Goal: Use online tool/utility: Utilize a website feature to perform a specific function

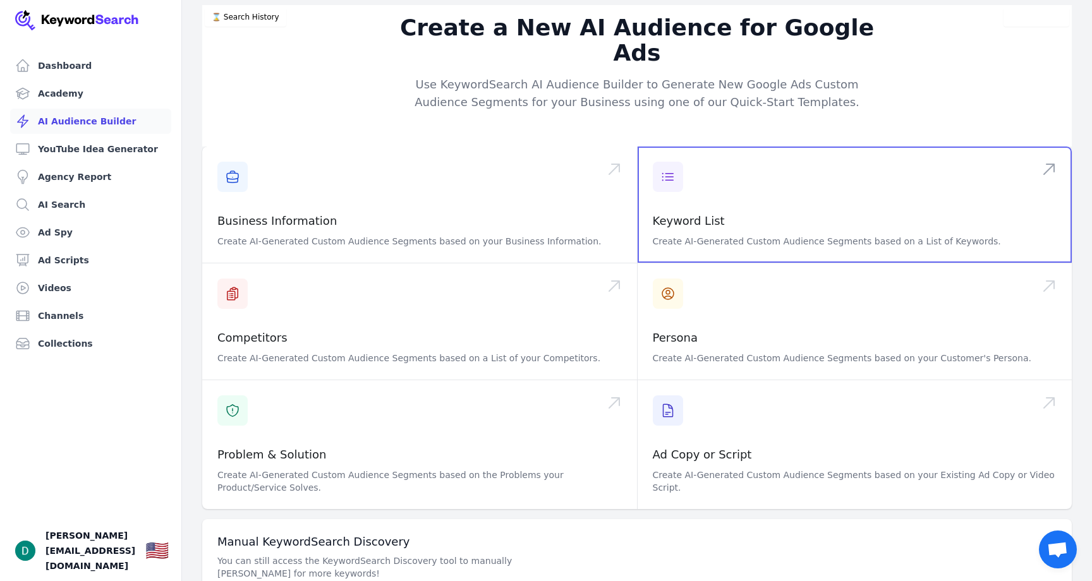
click at [678, 195] on span at bounding box center [855, 205] width 435 height 116
click at [698, 192] on span at bounding box center [855, 205] width 435 height 116
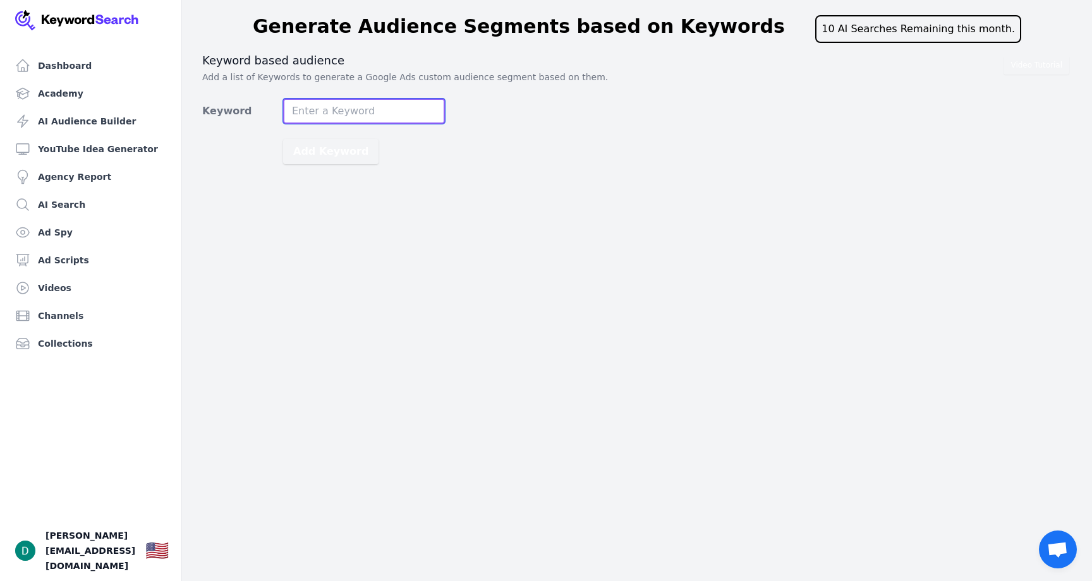
click at [389, 118] on input "Keyword" at bounding box center [364, 111] width 162 height 25
type input "veterans in debt"
click at [283, 139] on button "Add Keyword" at bounding box center [330, 151] width 95 height 25
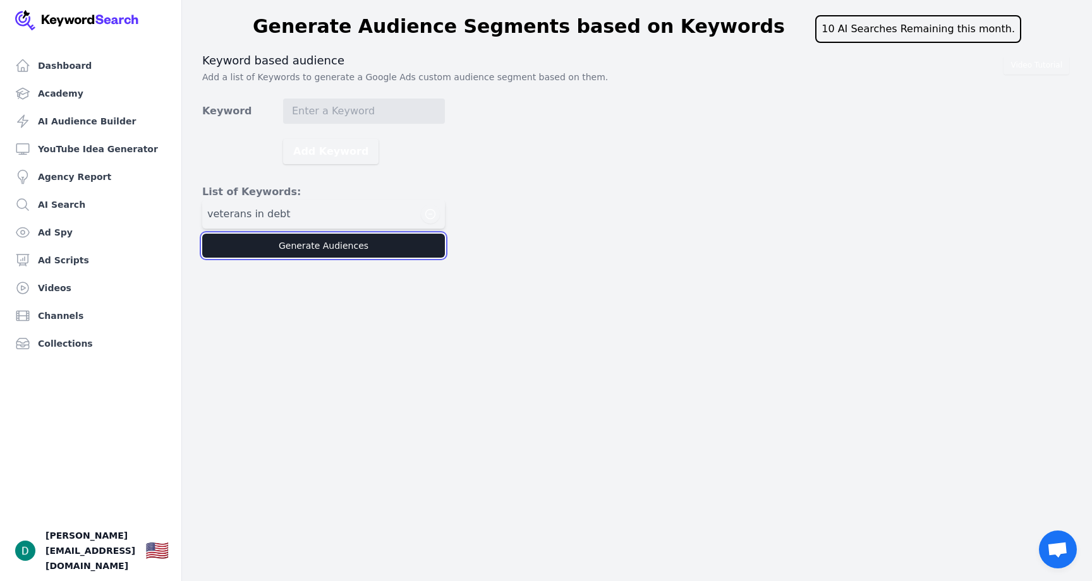
click at [260, 236] on button "Generate Audiences" at bounding box center [323, 246] width 243 height 24
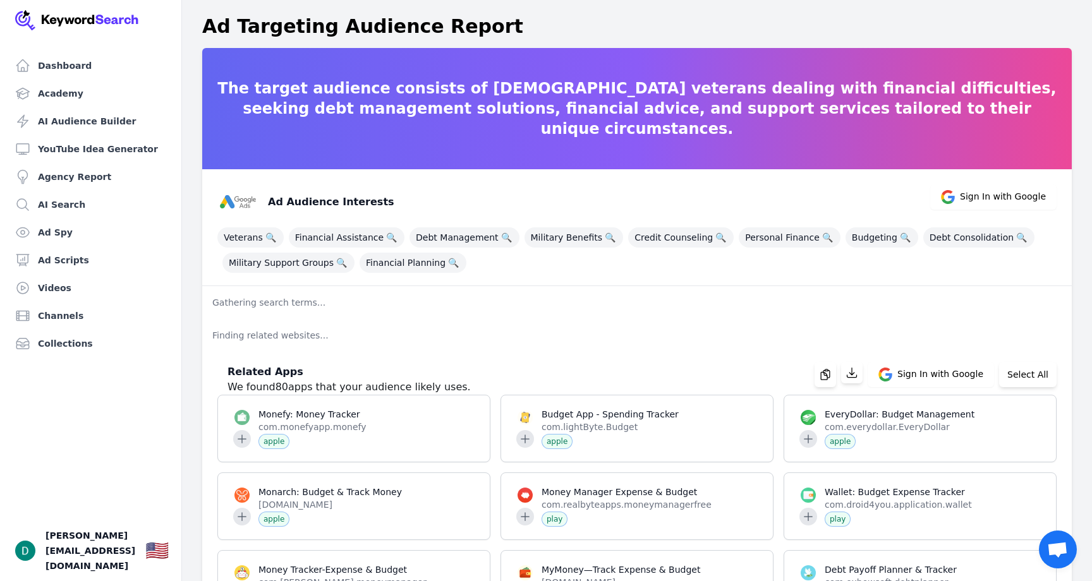
click at [246, 322] on p "Finding related websites..." at bounding box center [637, 335] width 870 height 33
click at [262, 317] on p "Gathering search terms..." at bounding box center [637, 302] width 870 height 33
click at [259, 307] on p "Gathering search terms..." at bounding box center [637, 302] width 870 height 33
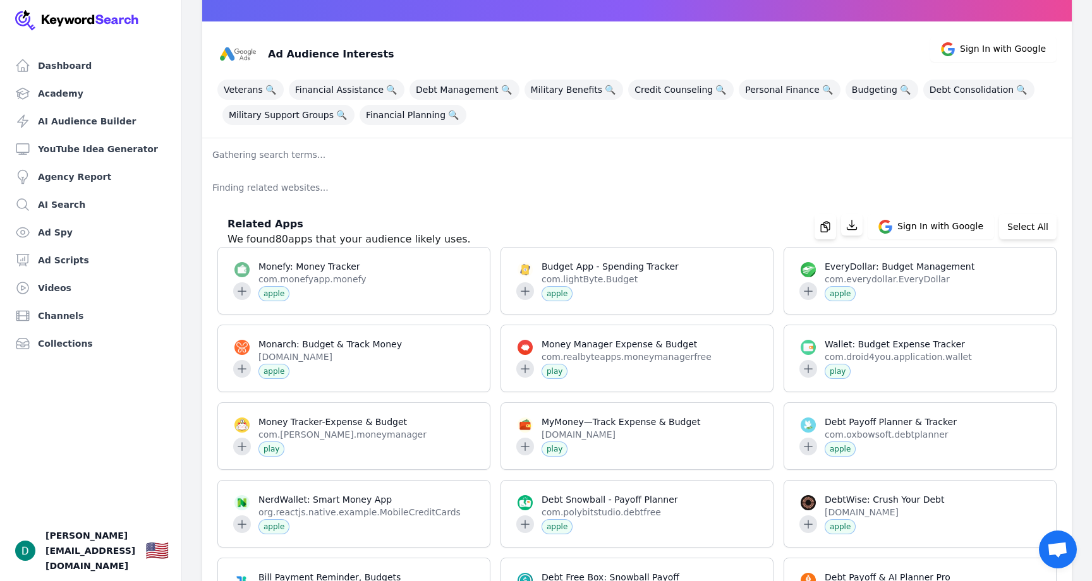
scroll to position [152, 0]
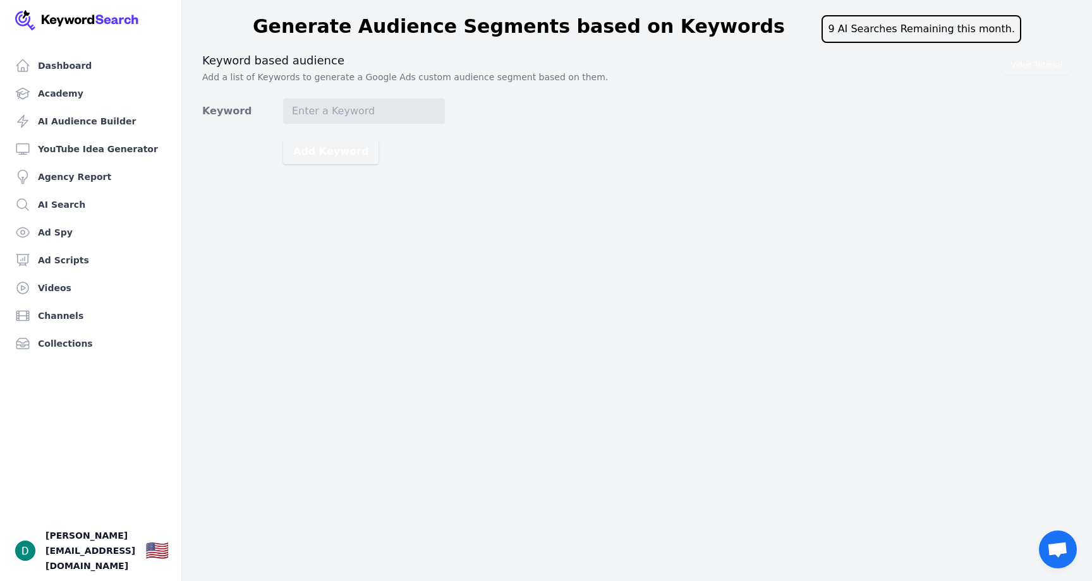
click at [379, 127] on form "Keyword Add Keyword" at bounding box center [323, 132] width 243 height 66
click at [376, 113] on input "Keyword" at bounding box center [364, 111] width 162 height 25
click at [369, 113] on input "veterans" at bounding box center [364, 111] width 162 height 25
type input "veterans in credit card debt"
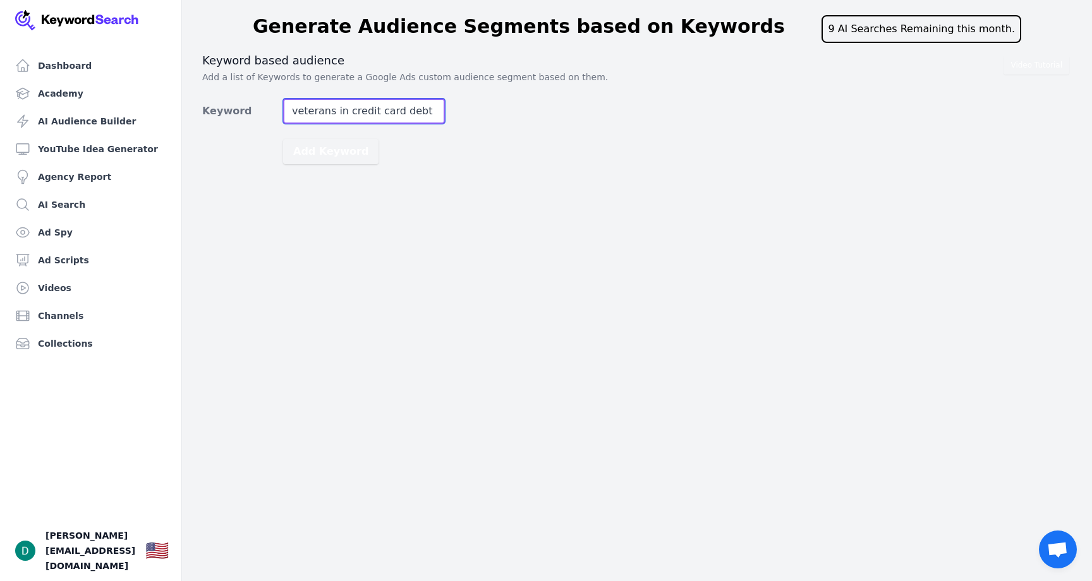
click at [283, 139] on button "Add Keyword" at bounding box center [330, 151] width 95 height 25
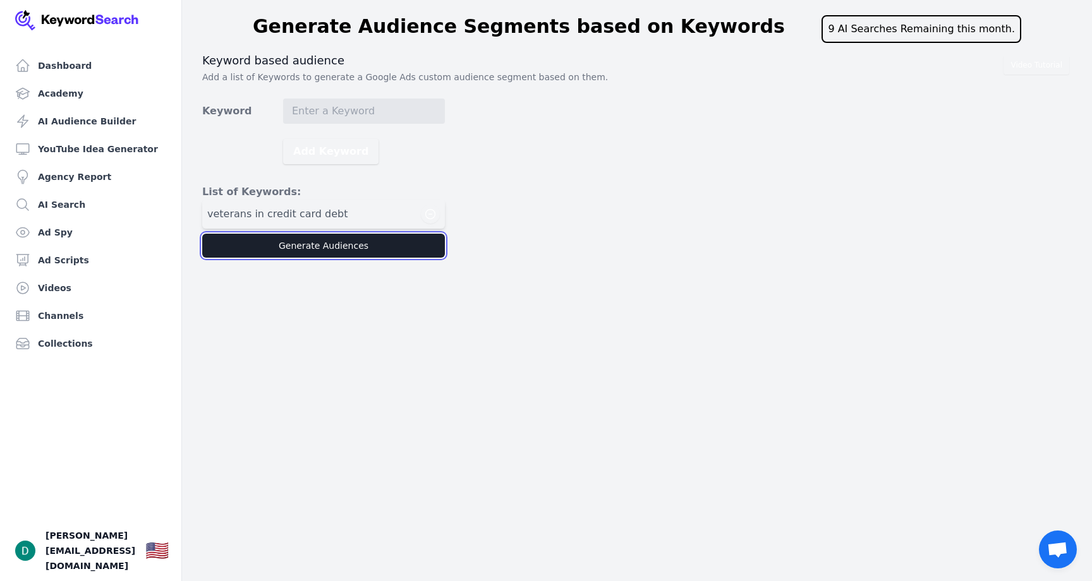
click at [378, 246] on button "Generate Audiences" at bounding box center [323, 246] width 243 height 24
